Goal: Use online tool/utility: Utilize a website feature to perform a specific function

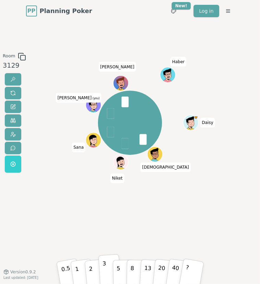
click at [105, 270] on p "3" at bounding box center [104, 270] width 5 height 23
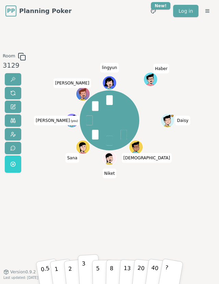
click at [88, 270] on button "3" at bounding box center [89, 270] width 22 height 32
click at [88, 268] on button "3" at bounding box center [89, 270] width 22 height 32
click at [100, 270] on button "5" at bounding box center [102, 269] width 21 height 31
click at [72, 269] on button "2" at bounding box center [74, 269] width 23 height 33
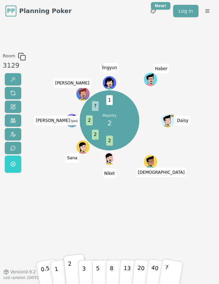
click at [77, 219] on div "Majority 2 2 2 2 ? 1 [PERSON_NAME] [PERSON_NAME] [PERSON_NAME] (you) [PERSON_NA…" at bounding box center [110, 146] width 112 height 189
click at [73, 267] on button "2" at bounding box center [74, 269] width 23 height 33
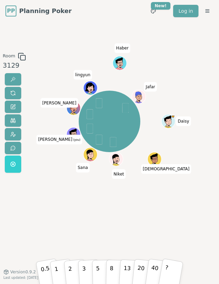
click at [219, 217] on html "PP Planning Poker No.1 planning poker tool for agile teams Toggle theme New! Lo…" at bounding box center [109, 142] width 219 height 284
click at [87, 269] on button "3" at bounding box center [89, 270] width 22 height 32
click at [81, 270] on button "3" at bounding box center [89, 270] width 22 height 32
click at [71, 266] on p "2" at bounding box center [71, 271] width 6 height 24
click at [81, 267] on button "3" at bounding box center [89, 270] width 22 height 32
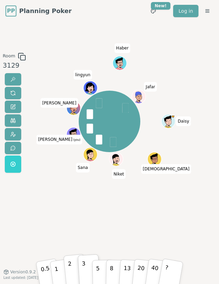
click at [73, 268] on button "2" at bounding box center [74, 269] width 23 height 33
click at [74, 270] on button "2" at bounding box center [74, 269] width 23 height 33
click at [86, 270] on button "3" at bounding box center [89, 270] width 22 height 32
